Goal: Transaction & Acquisition: Purchase product/service

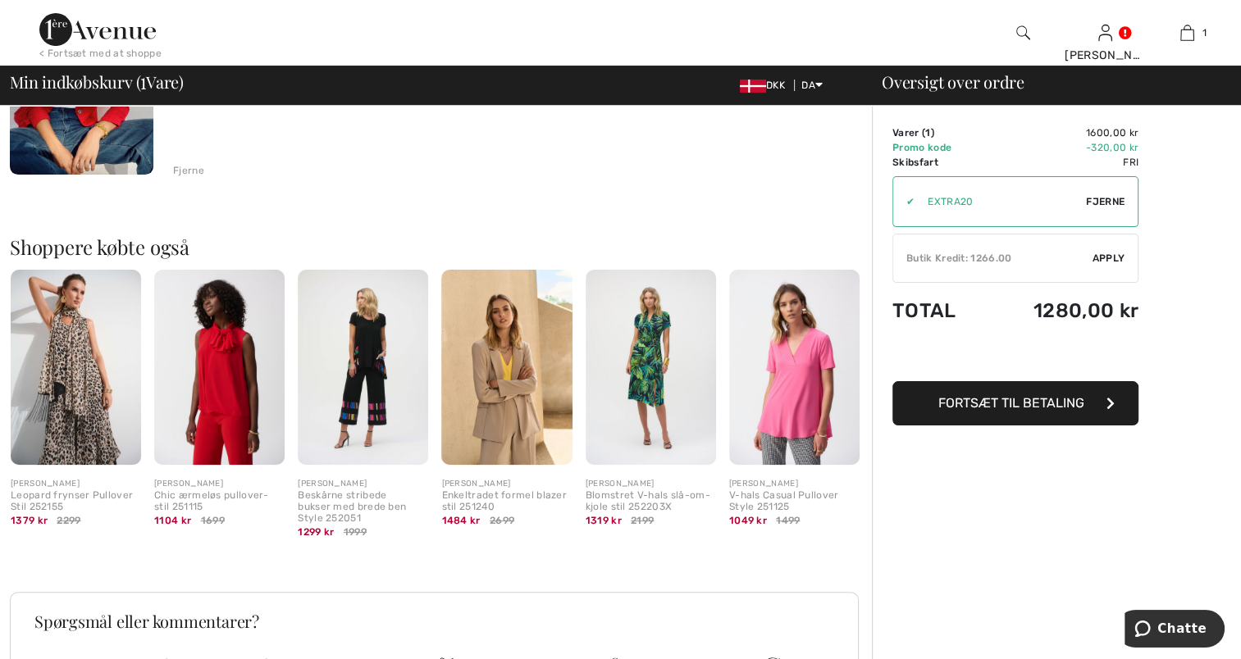
scroll to position [282, 0]
click at [1027, 399] on span "Fortsæt til betaling" at bounding box center [1011, 403] width 146 height 16
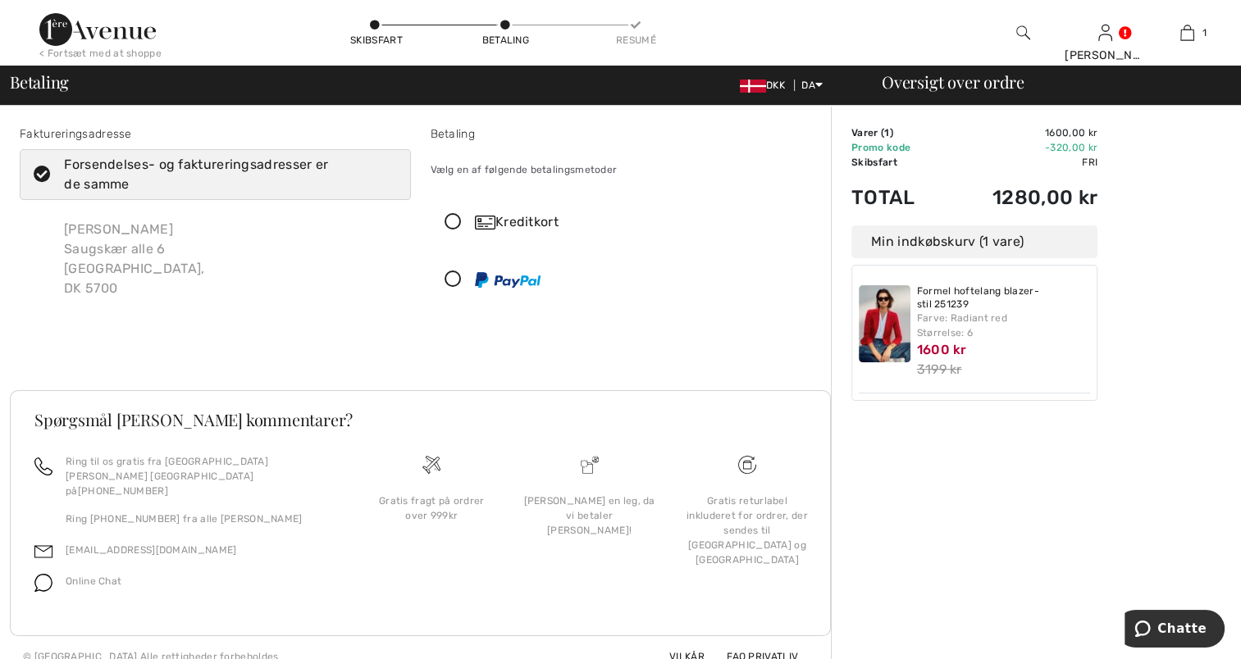
click at [456, 222] on icon at bounding box center [452, 222] width 43 height 17
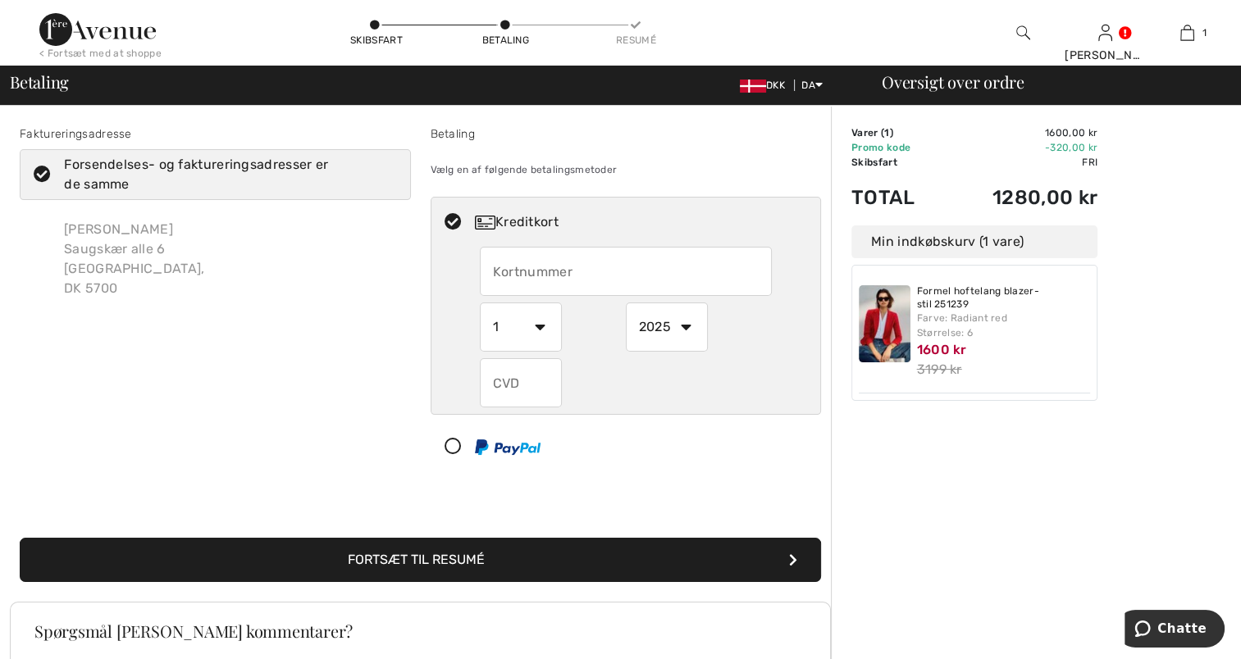
click at [591, 266] on input "text" at bounding box center [626, 271] width 292 height 49
type input "5578920525078747"
type input "439"
type input "4571268009685094"
select select "6"
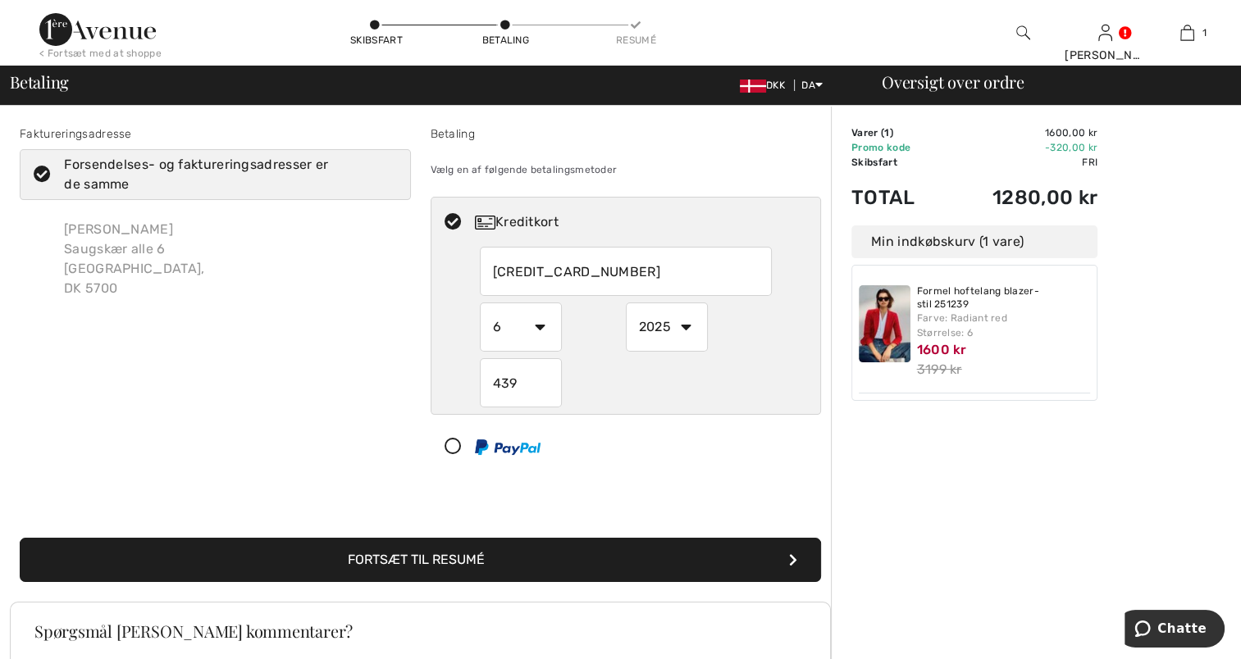
select select "2028"
click at [541, 328] on select "1 2 3 4 5 6 7 8 9 10 11 12" at bounding box center [521, 327] width 82 height 49
select select "11"
click at [480, 303] on select "1 2 3 4 5 6 7 8 9 10 11 12" at bounding box center [521, 327] width 82 height 49
click at [449, 562] on font "Fortsæt til resumé" at bounding box center [416, 560] width 137 height 16
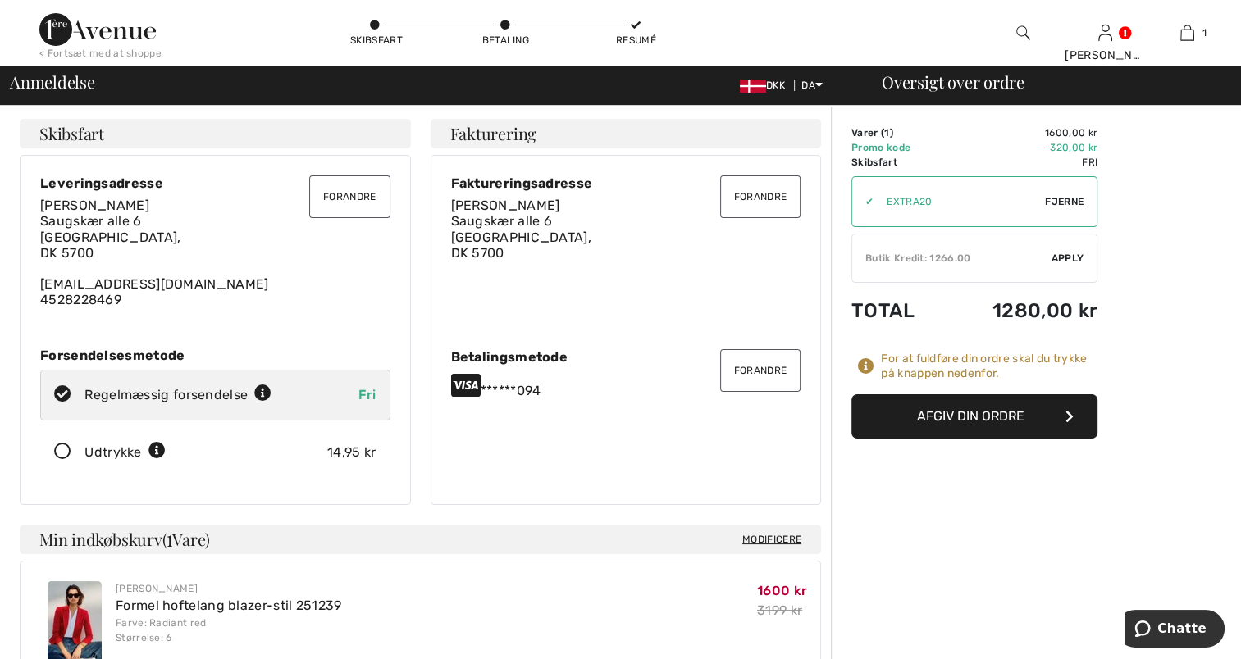
click at [961, 419] on font "Afgiv din ordre" at bounding box center [970, 416] width 107 height 16
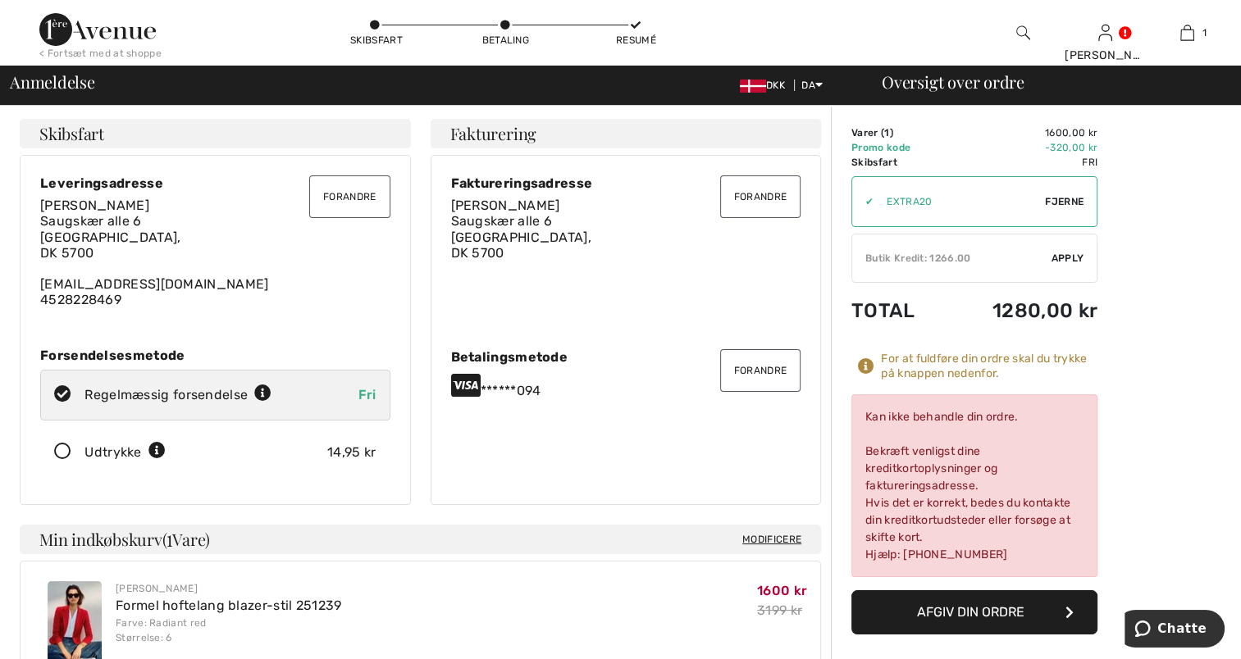
click at [748, 373] on button "Forandre" at bounding box center [760, 370] width 80 height 43
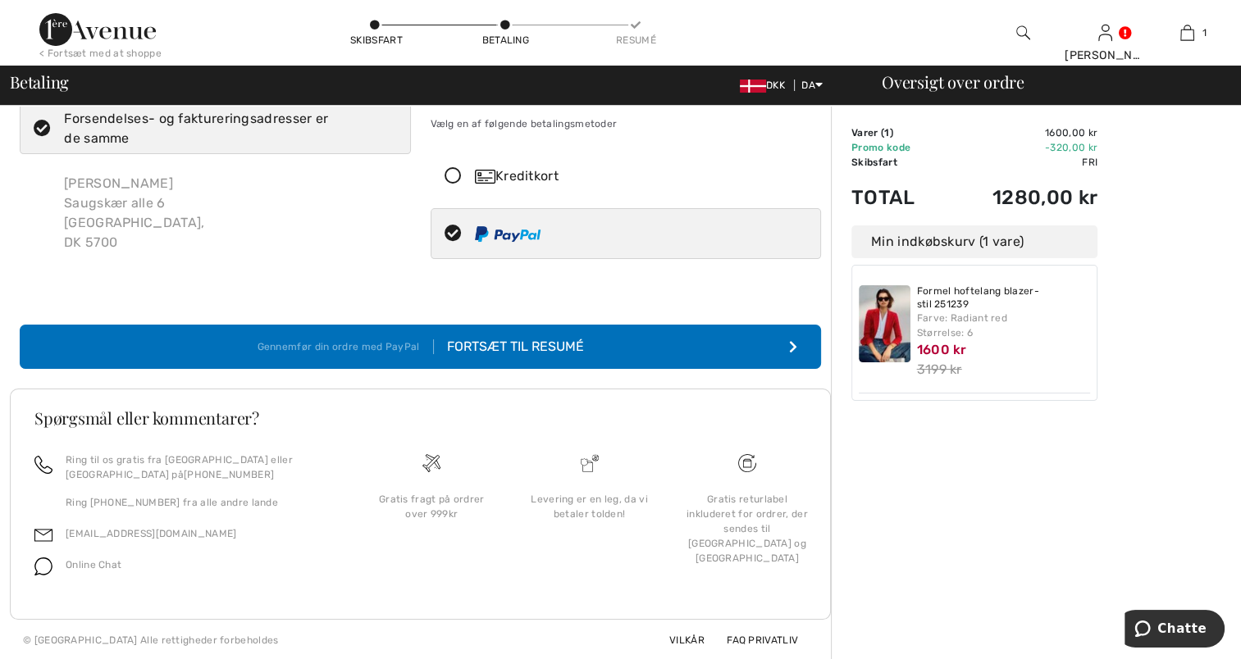
click at [455, 175] on icon at bounding box center [452, 176] width 43 height 17
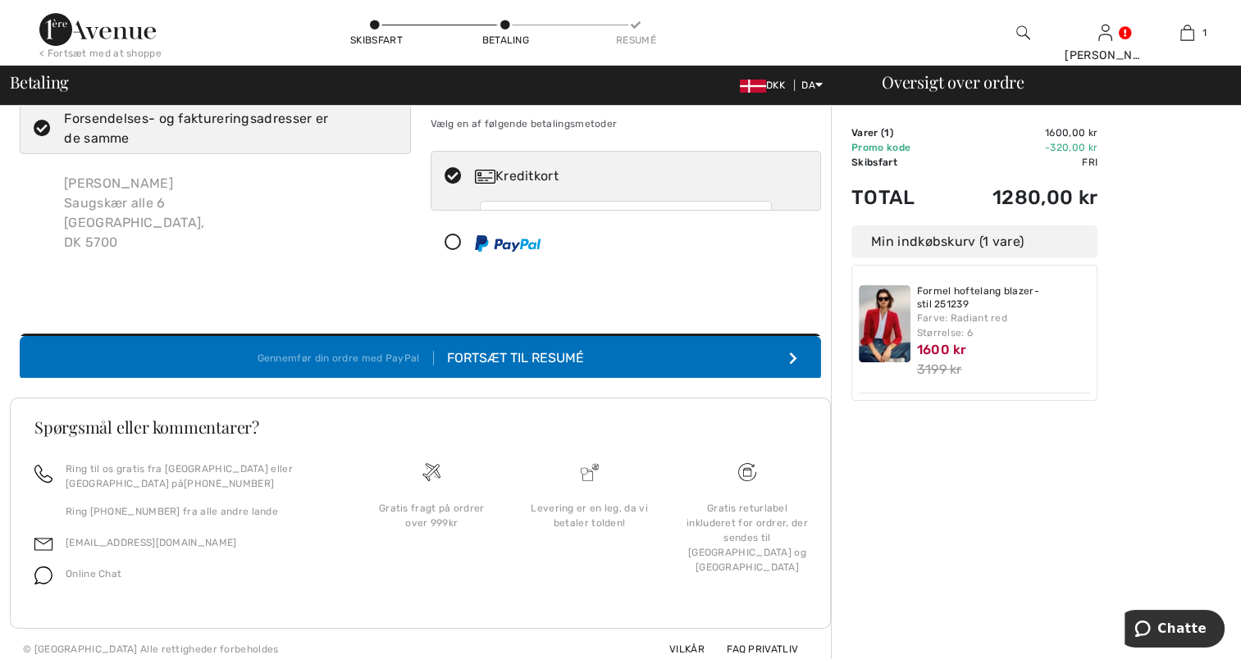
scroll to position [59, 0]
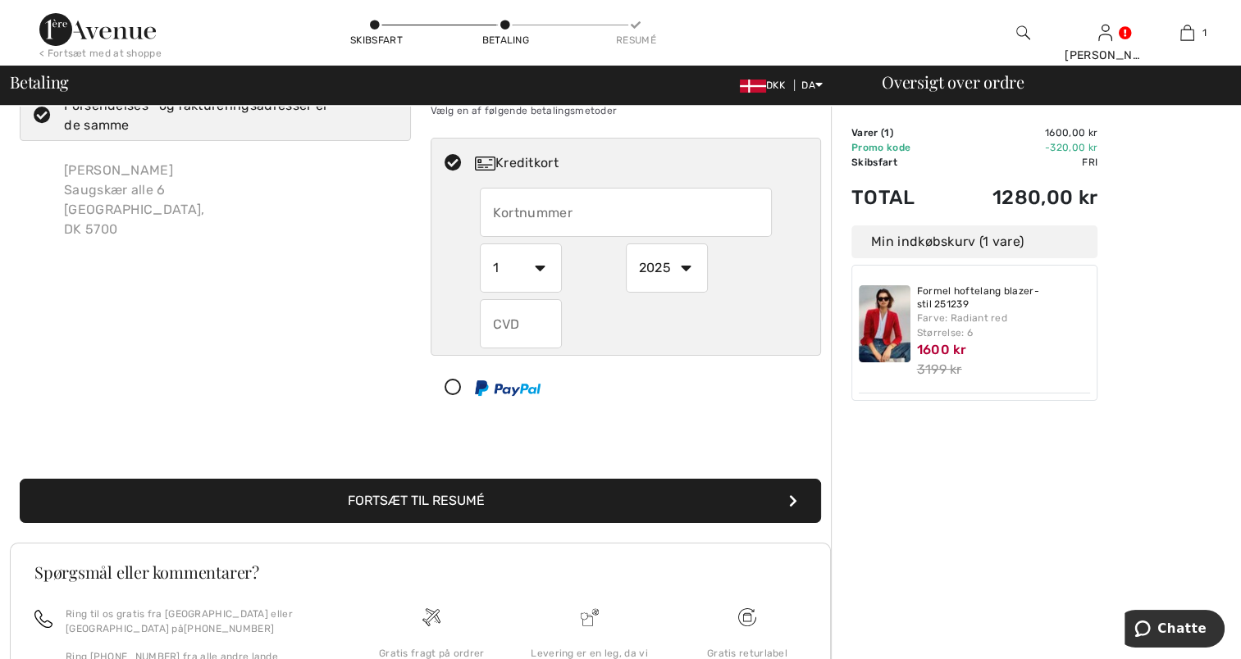
click at [613, 217] on input "text" at bounding box center [626, 212] width 292 height 49
type input "5578920525078747"
type input "439"
type input "4571268009685094"
select select "6"
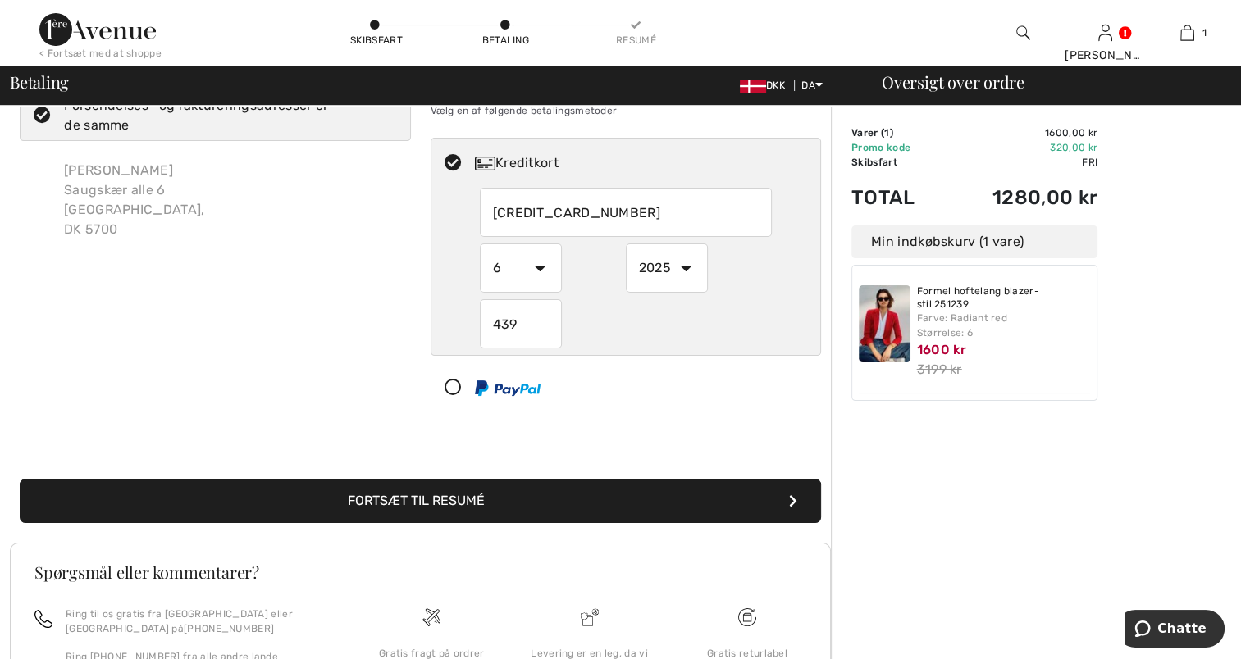
select select "2028"
click at [537, 268] on select "1 2 3 4 5 6 7 8 9 10 11 12" at bounding box center [521, 268] width 82 height 49
select select "11"
click at [480, 244] on select "1 2 3 4 5 6 7 8 9 10 11 12" at bounding box center [521, 268] width 82 height 49
click at [511, 505] on button "Fortsæt til resumé" at bounding box center [420, 501] width 801 height 44
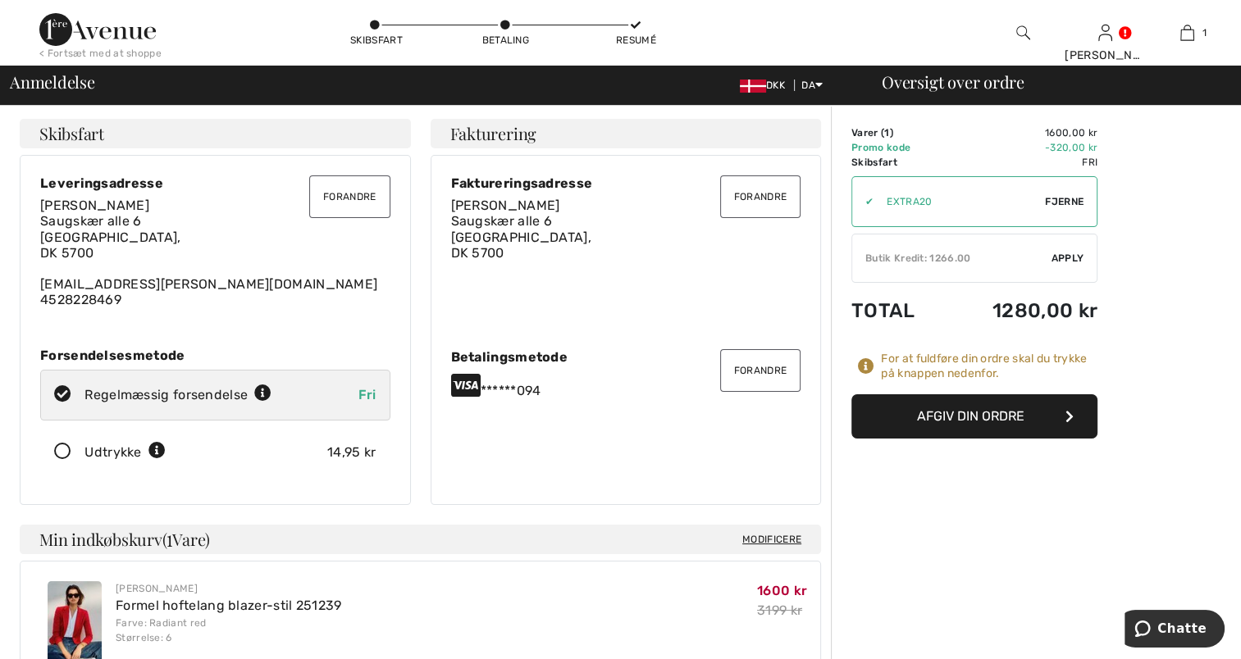
click at [975, 413] on font "Afgiv din ordre" at bounding box center [970, 416] width 107 height 16
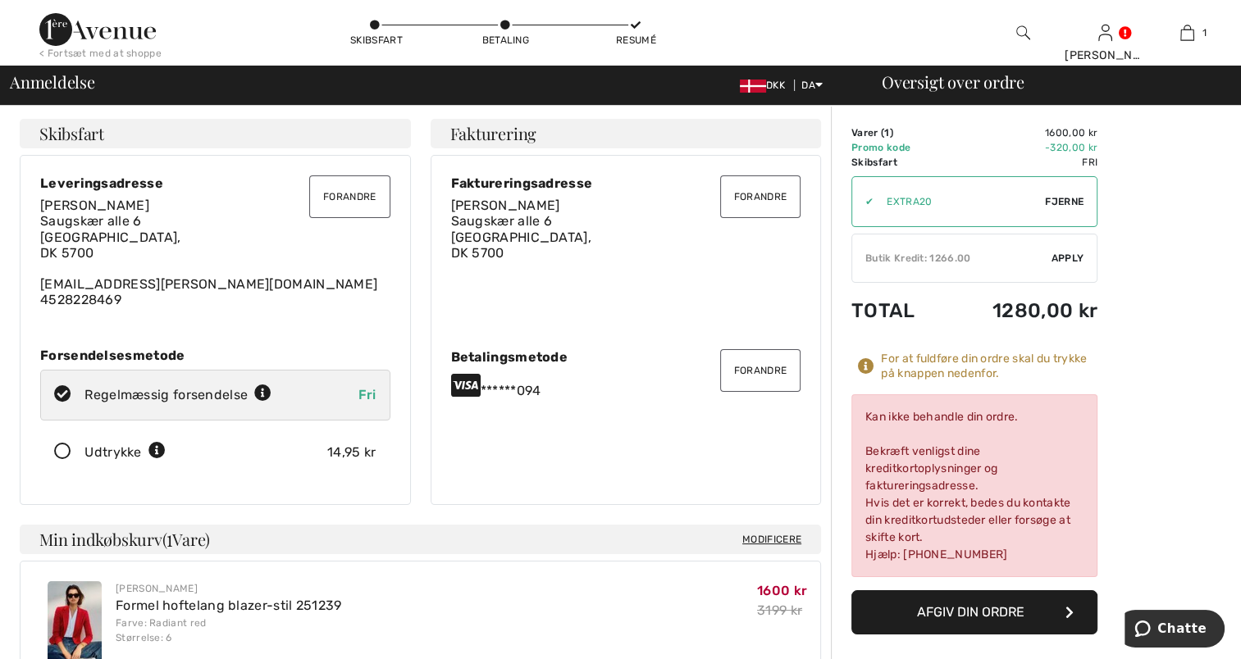
click at [755, 371] on button "Forandre" at bounding box center [760, 370] width 80 height 43
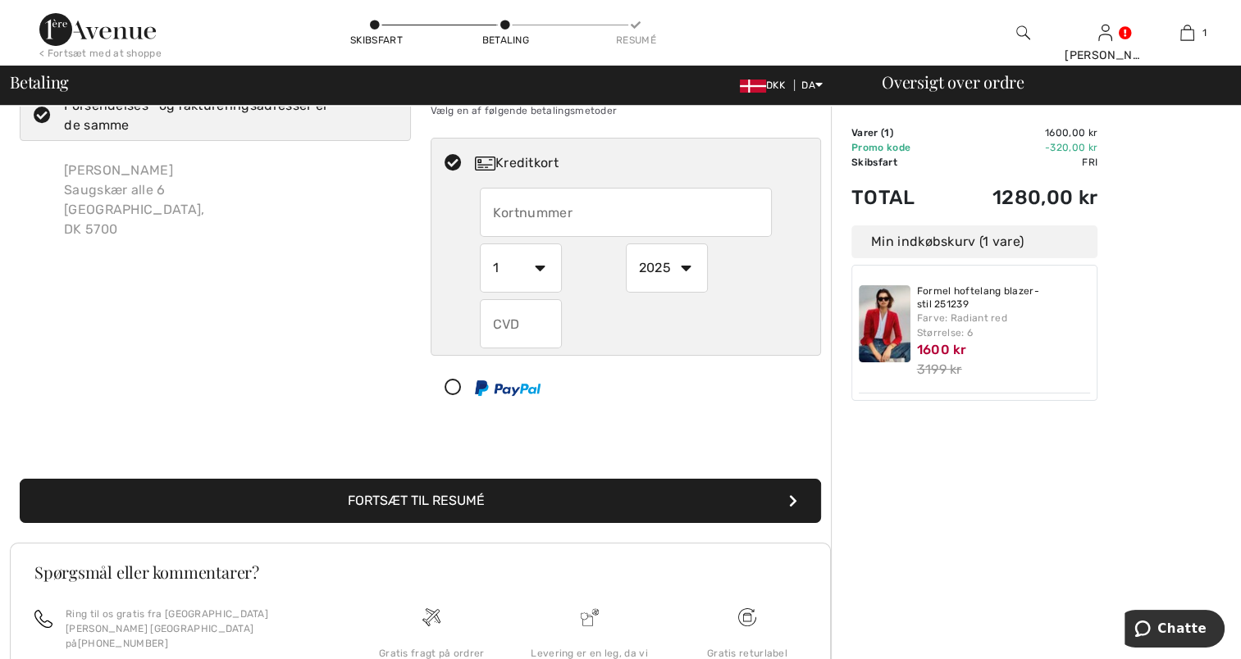
click at [678, 202] on input "text" at bounding box center [626, 212] width 292 height 49
radio input "true"
type input "[CREDIT_CARD_NUMBER]"
select select "6"
select select "2028"
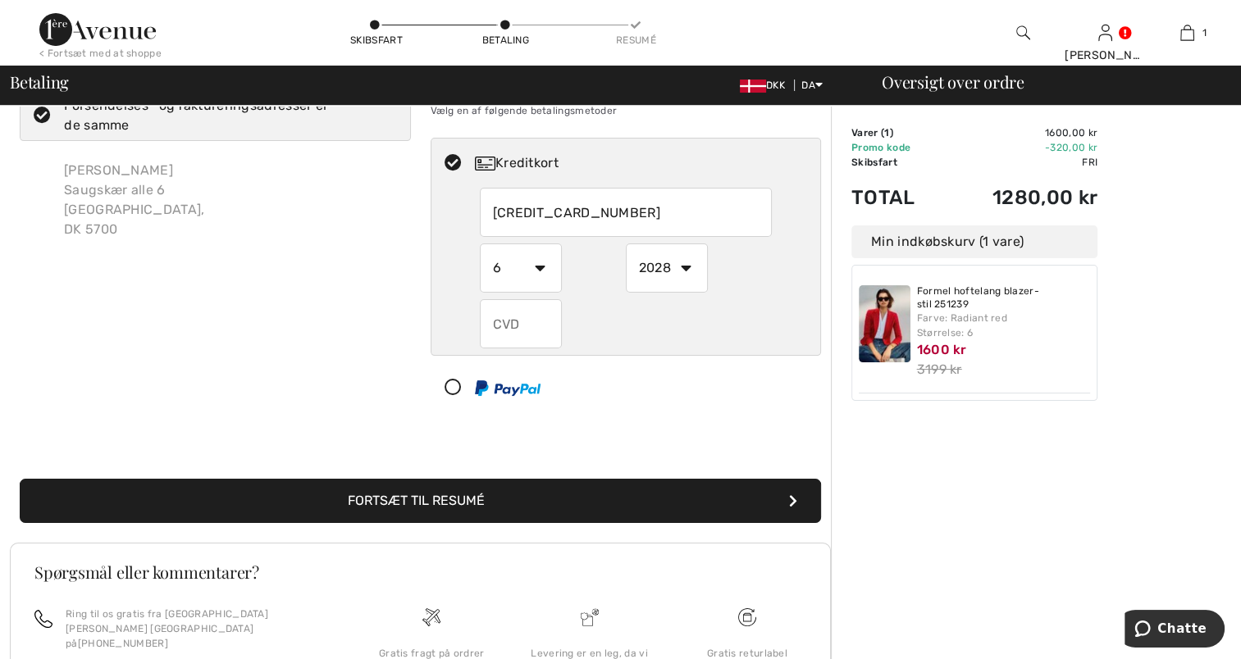
type input "439"
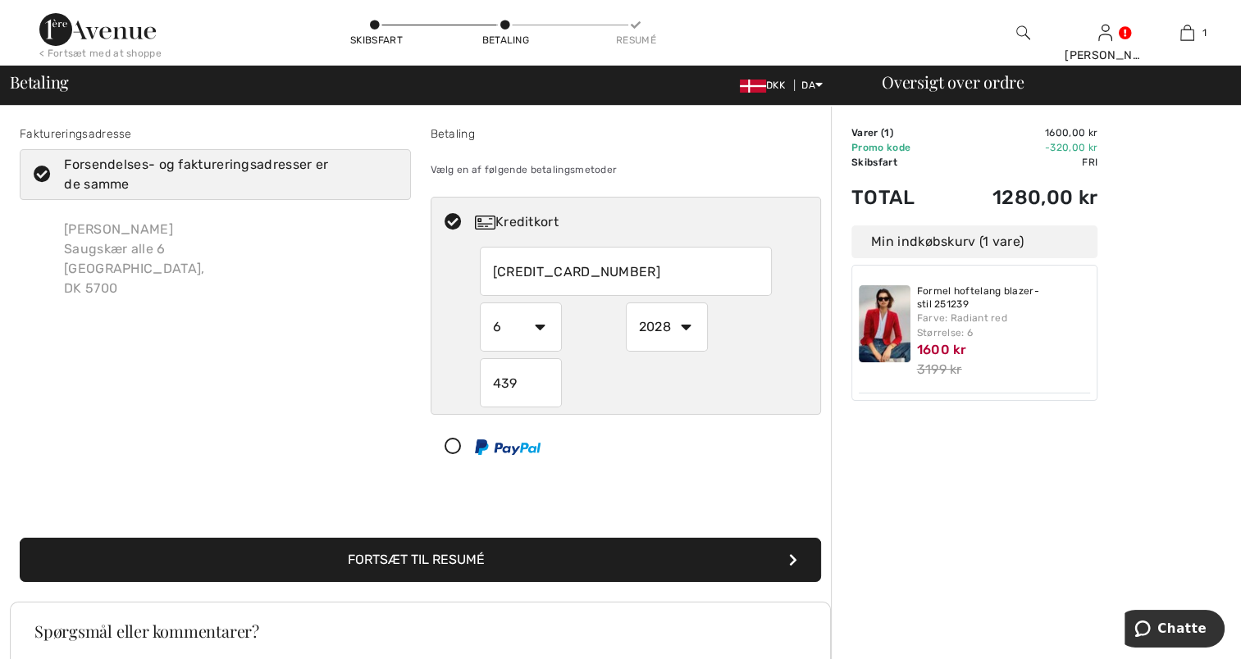
drag, startPoint x: 531, startPoint y: 381, endPoint x: 493, endPoint y: 380, distance: 37.8
click at [493, 380] on input "439" at bounding box center [521, 382] width 82 height 49
radio input "true"
type input "480"
click at [892, 512] on div "Order Summary Details Varer ( 1 ) 1600,00 kr Promo kode -320,00 kr Skibsfart Fr…" at bounding box center [1036, 497] width 410 height 783
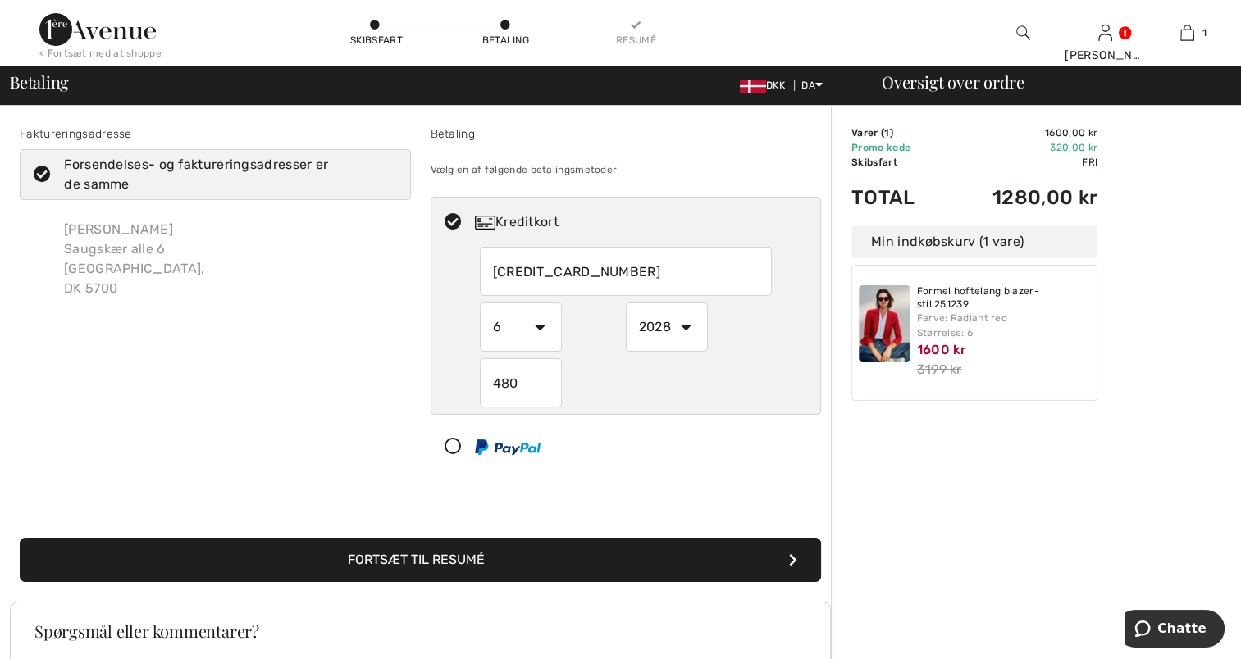
click at [431, 558] on font "Fortsæt til resumé" at bounding box center [416, 560] width 137 height 16
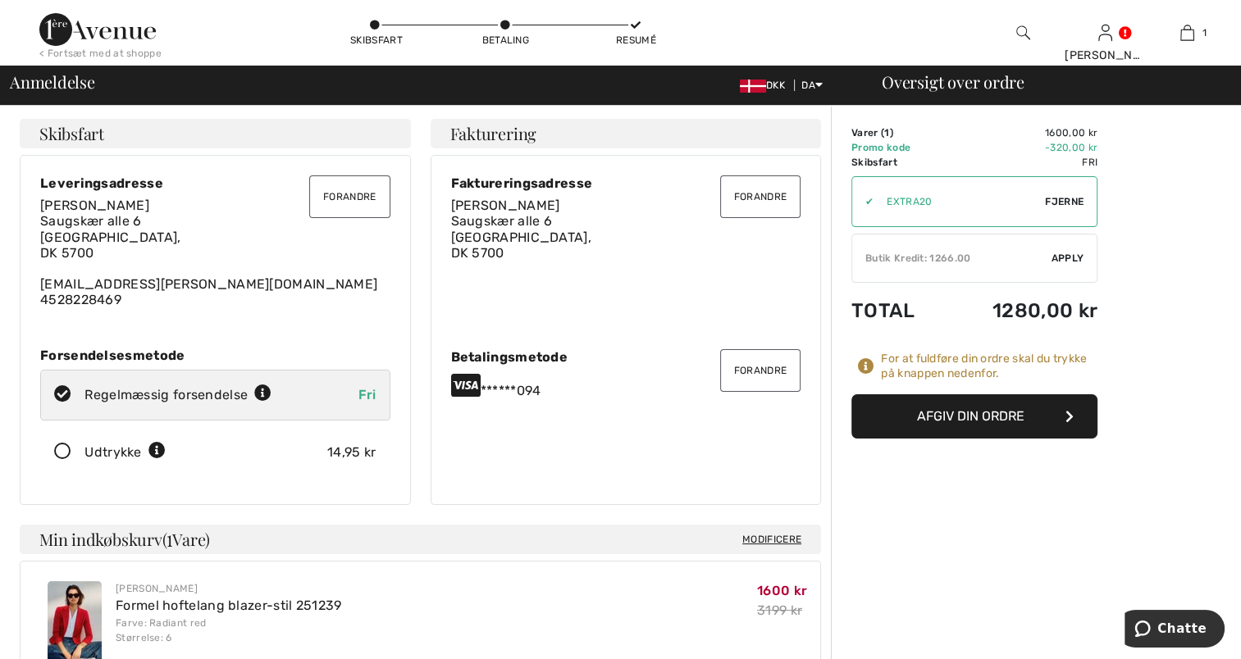
click at [959, 416] on font "Afgiv din ordre" at bounding box center [970, 416] width 107 height 16
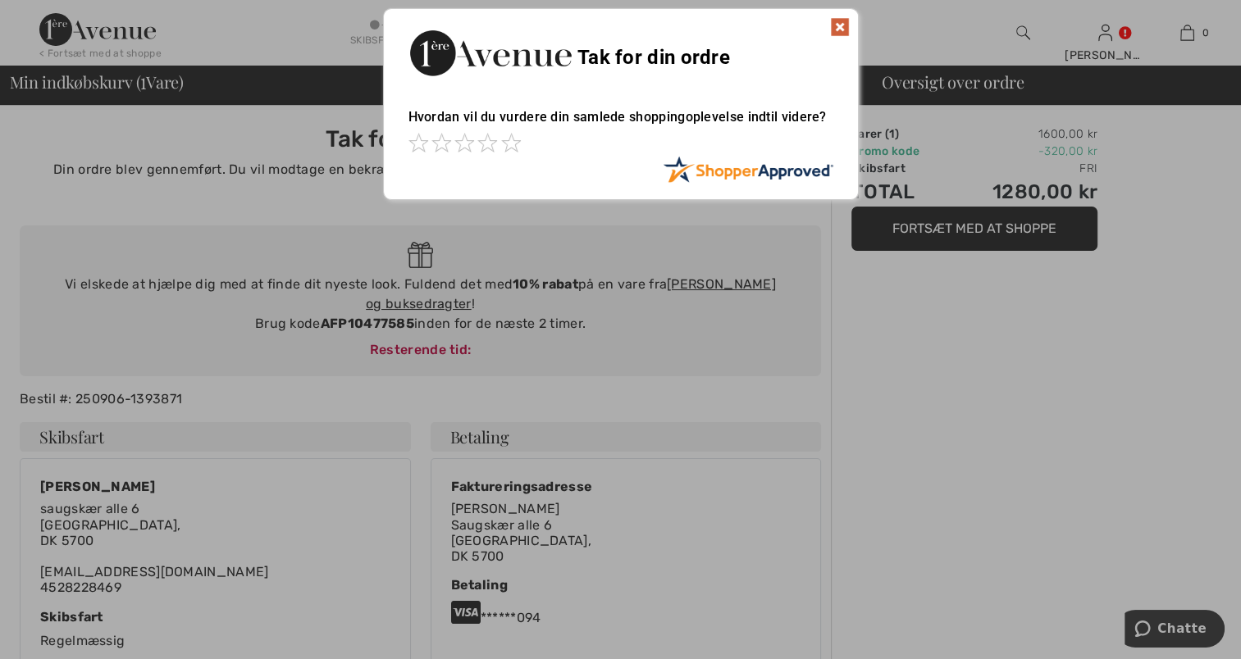
click at [843, 20] on img at bounding box center [840, 27] width 20 height 20
